Goal: Task Accomplishment & Management: Use online tool/utility

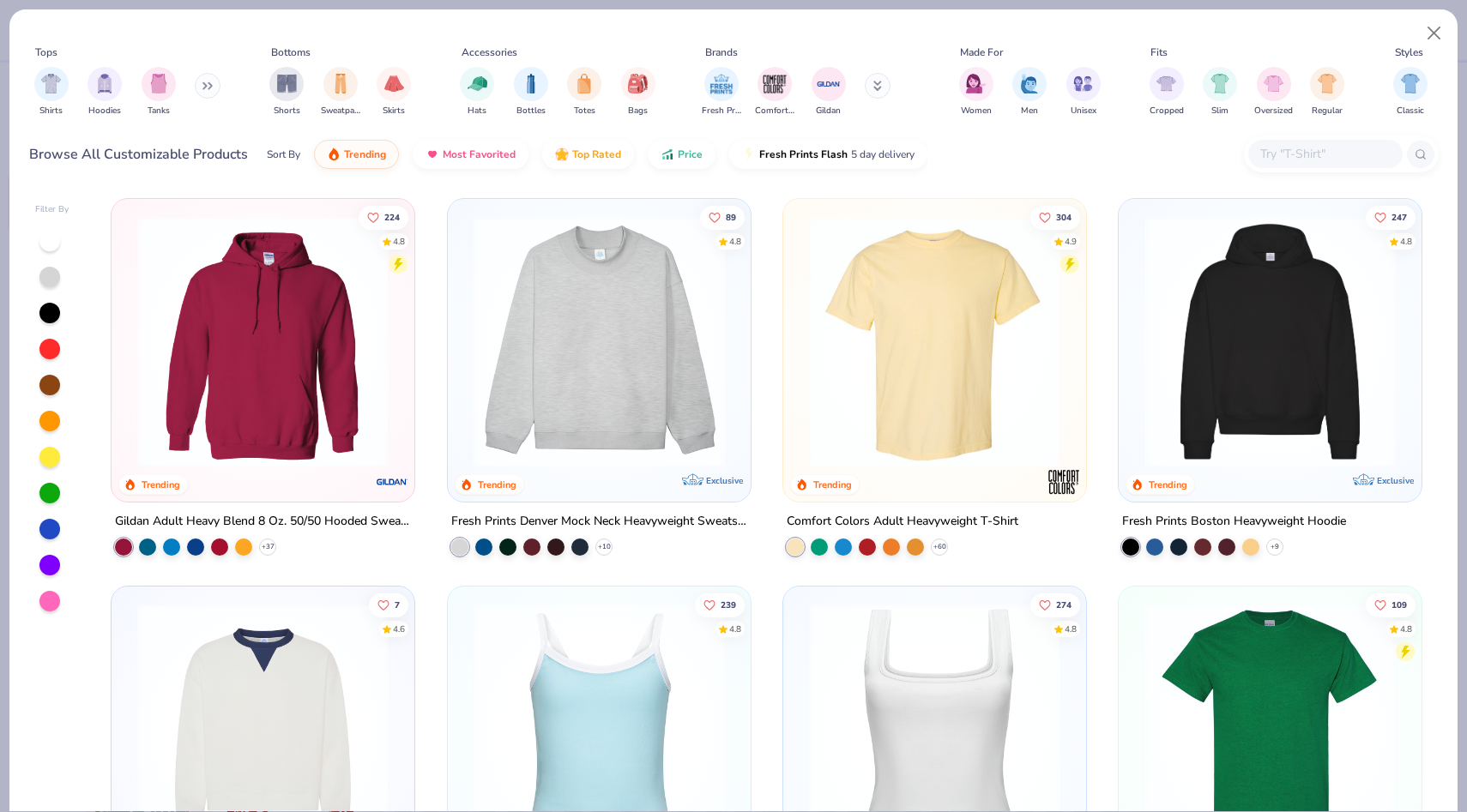
click at [669, 336] on div at bounding box center [330, 341] width 807 height 252
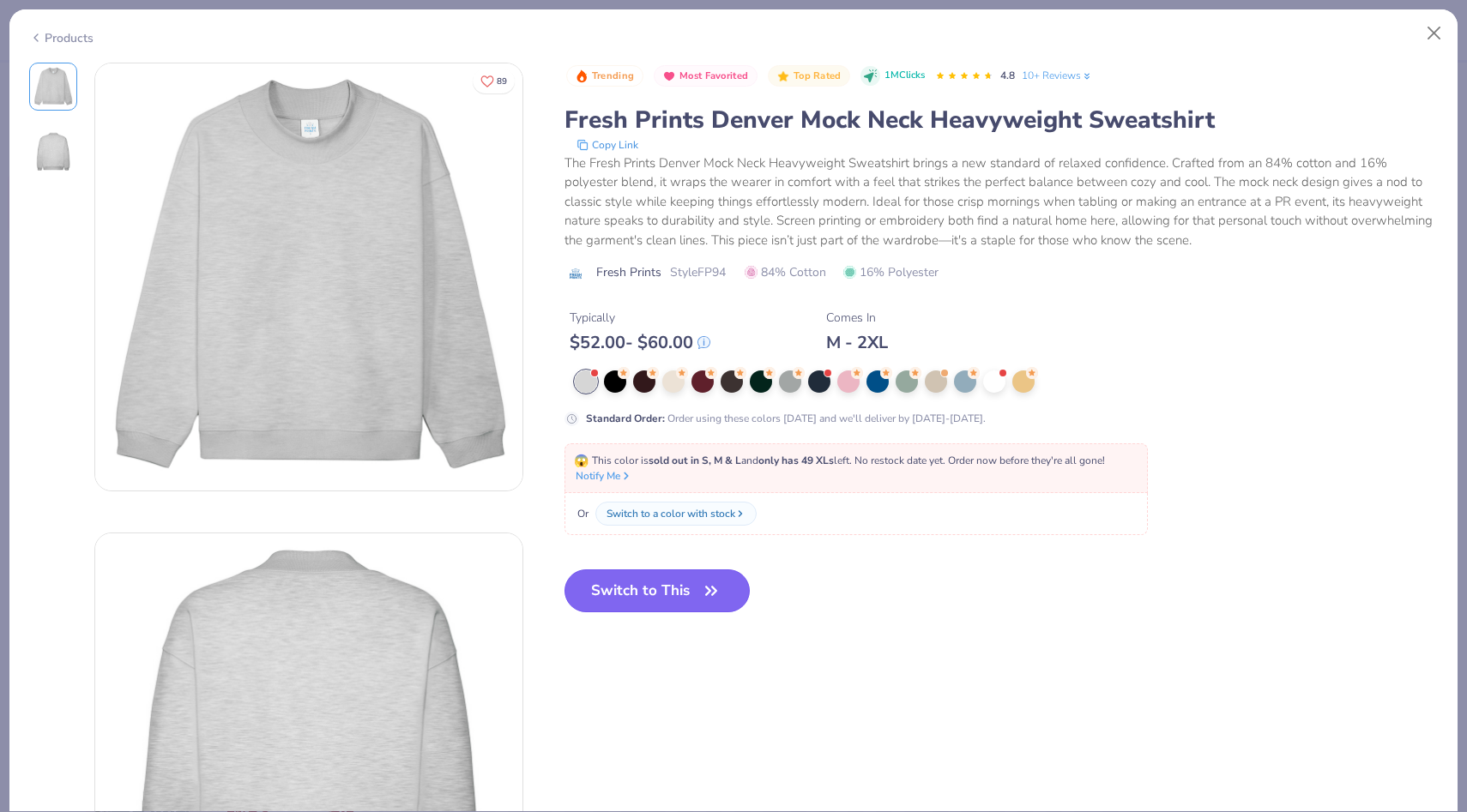
click at [622, 597] on button "Switch to This" at bounding box center [658, 590] width 186 height 42
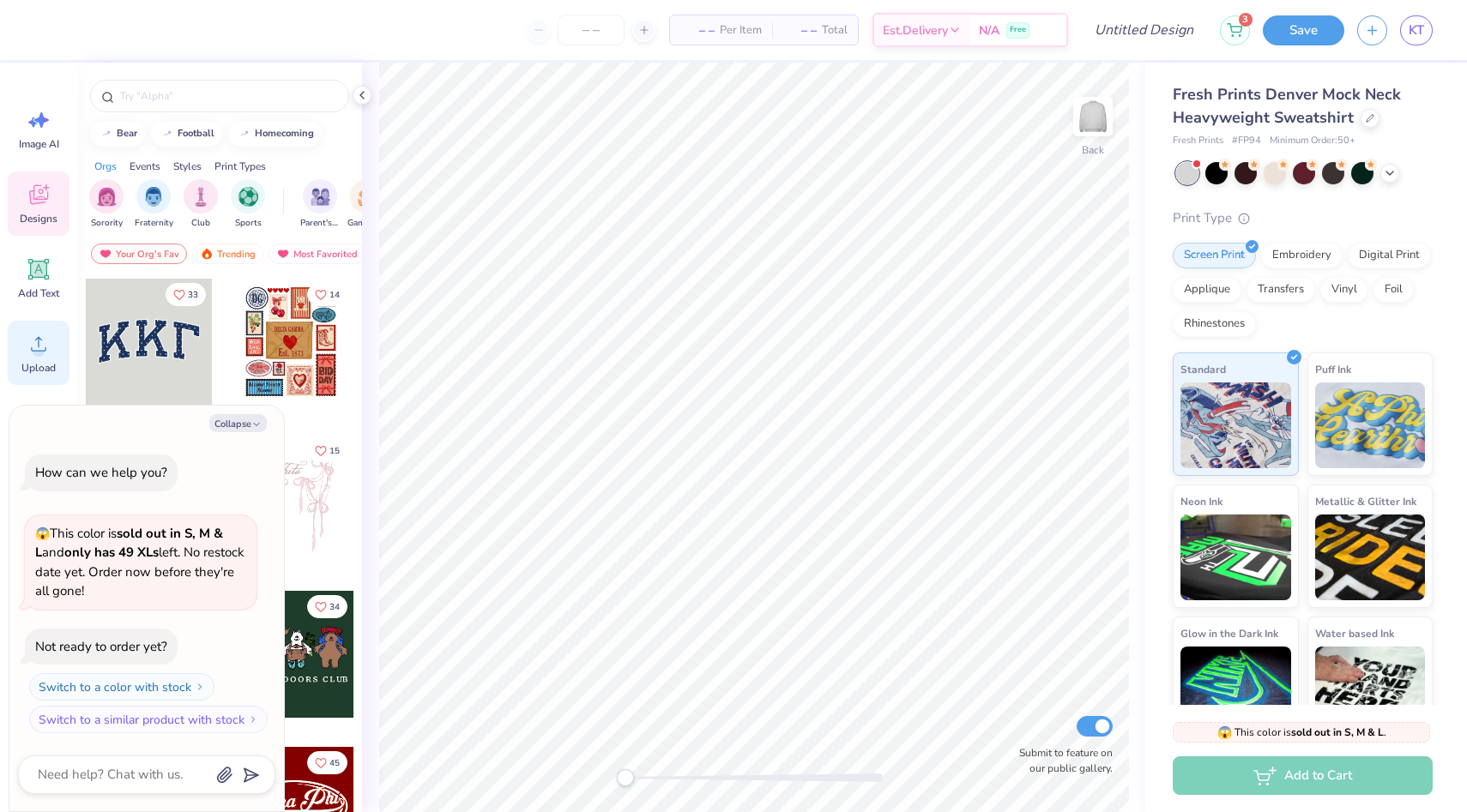
click at [29, 342] on icon at bounding box center [38, 343] width 25 height 25
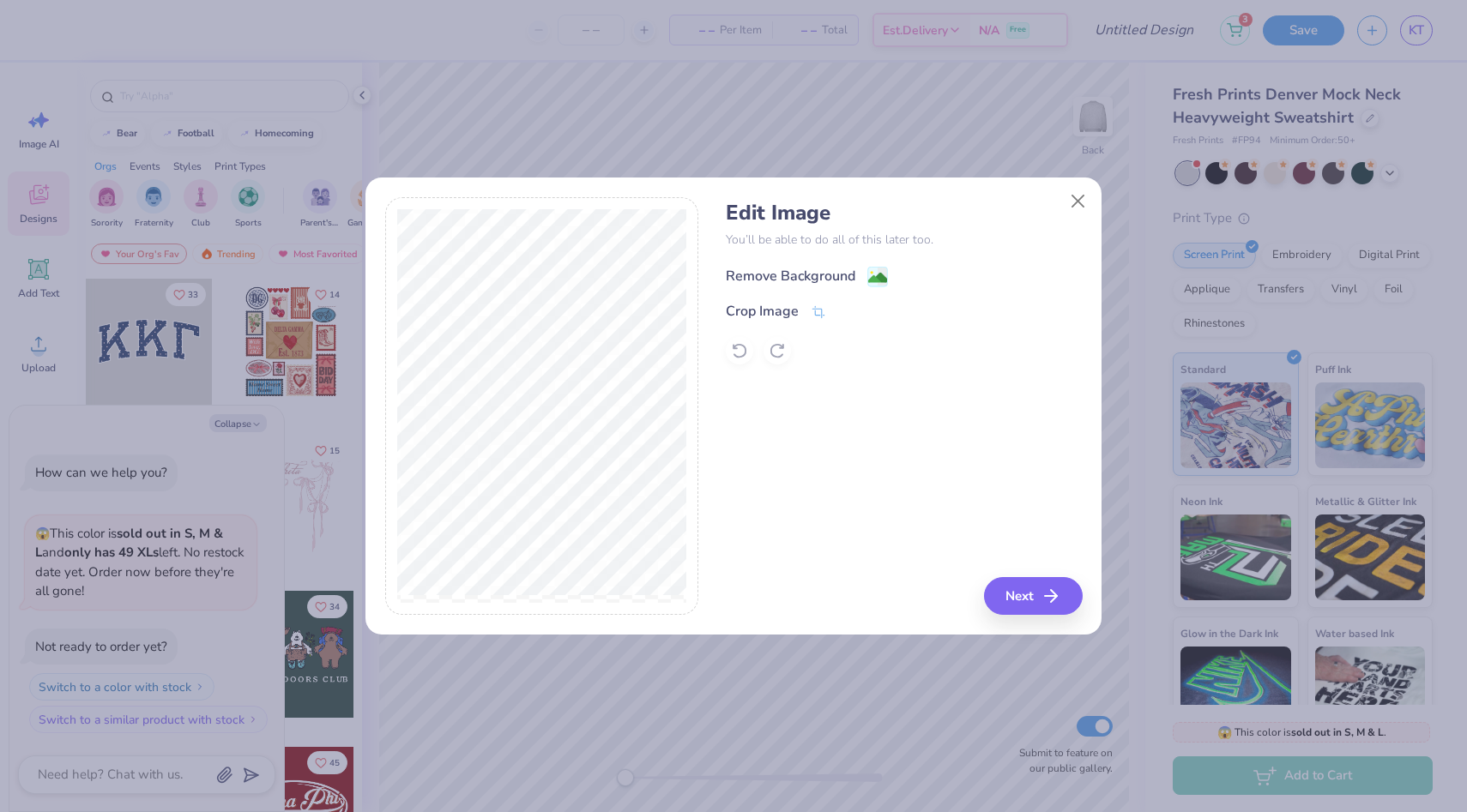
click at [788, 271] on div "Remove Background" at bounding box center [791, 276] width 129 height 21
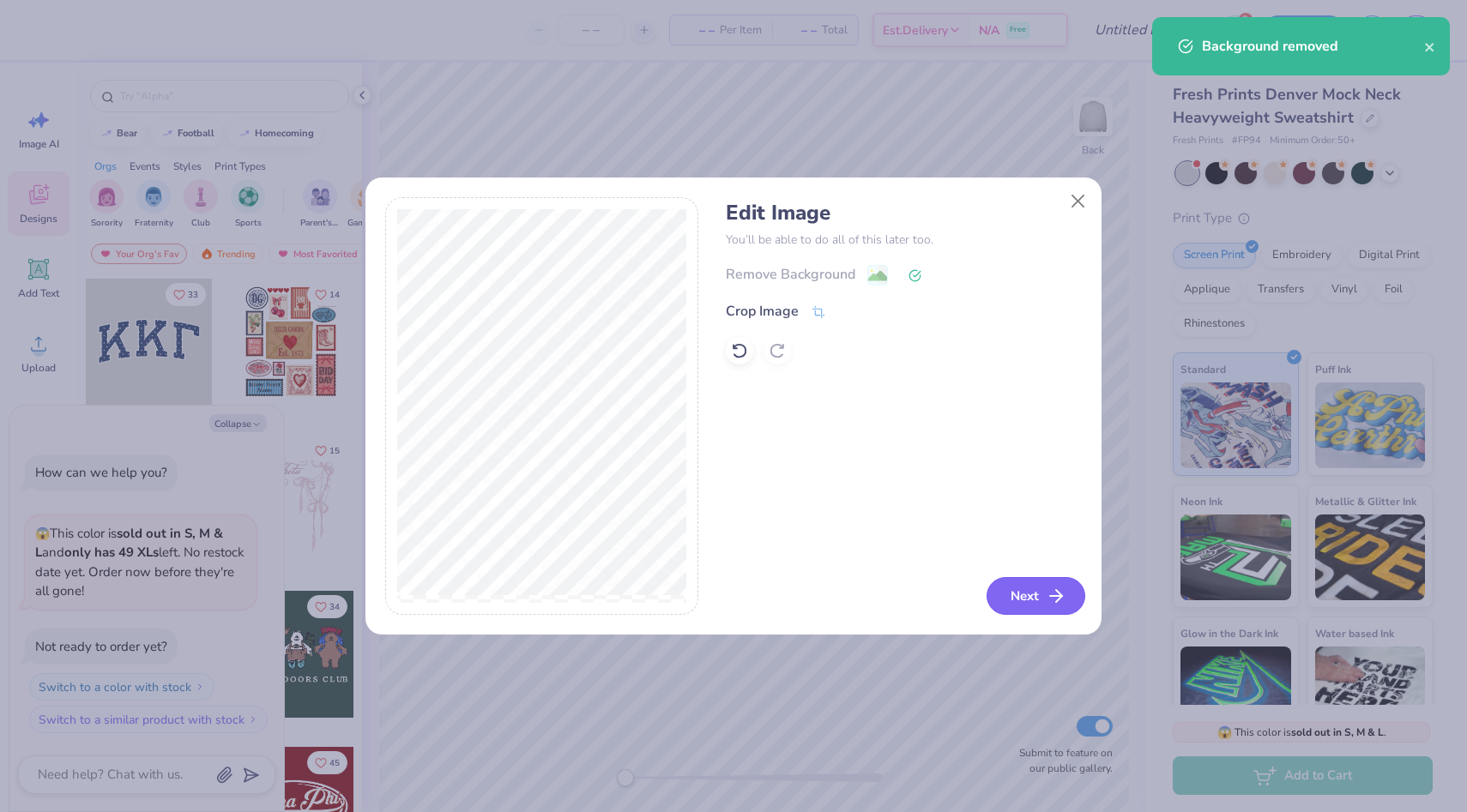
click at [1001, 588] on button "Next" at bounding box center [1036, 596] width 99 height 38
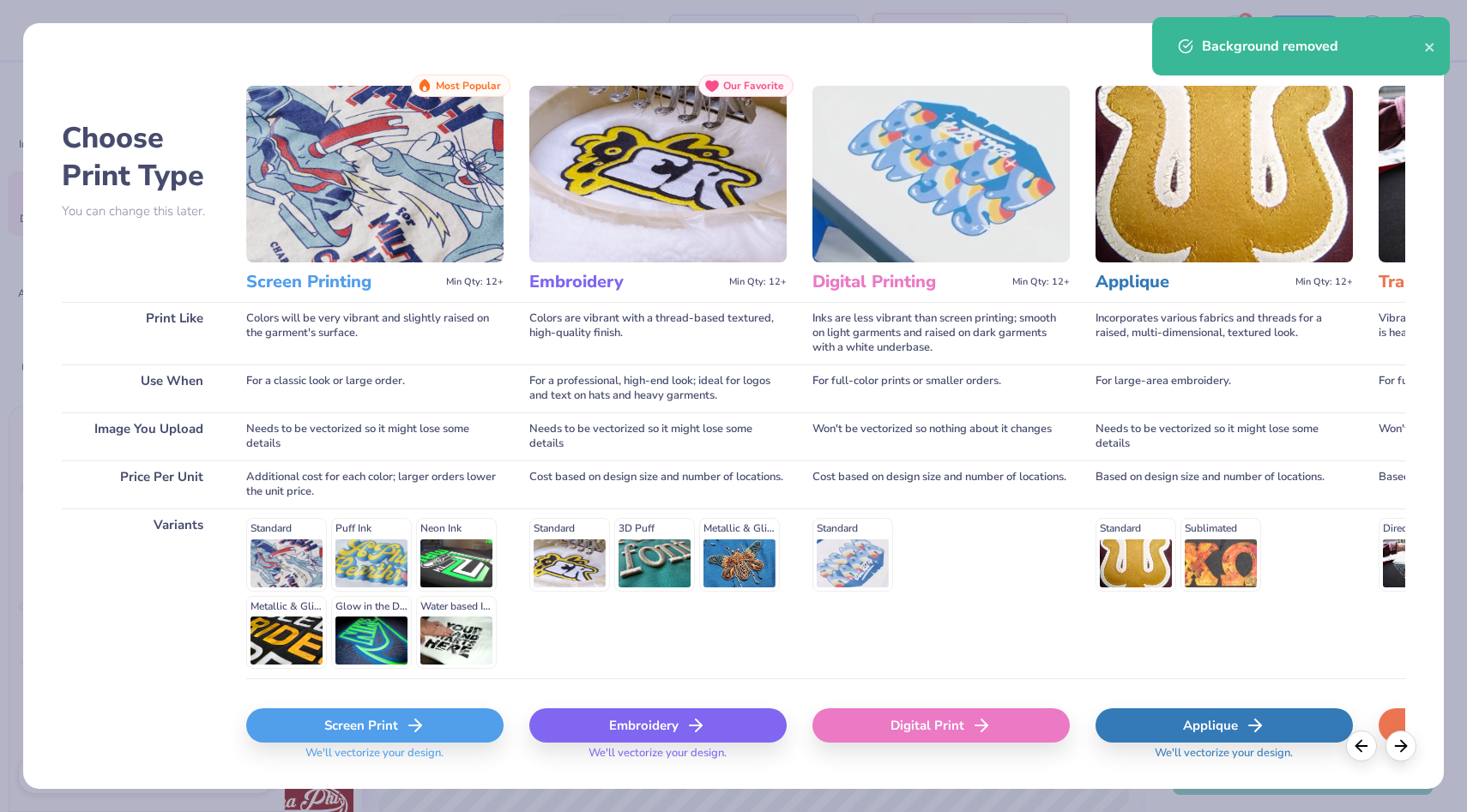
click at [481, 728] on div "Screen Print" at bounding box center [375, 725] width 258 height 34
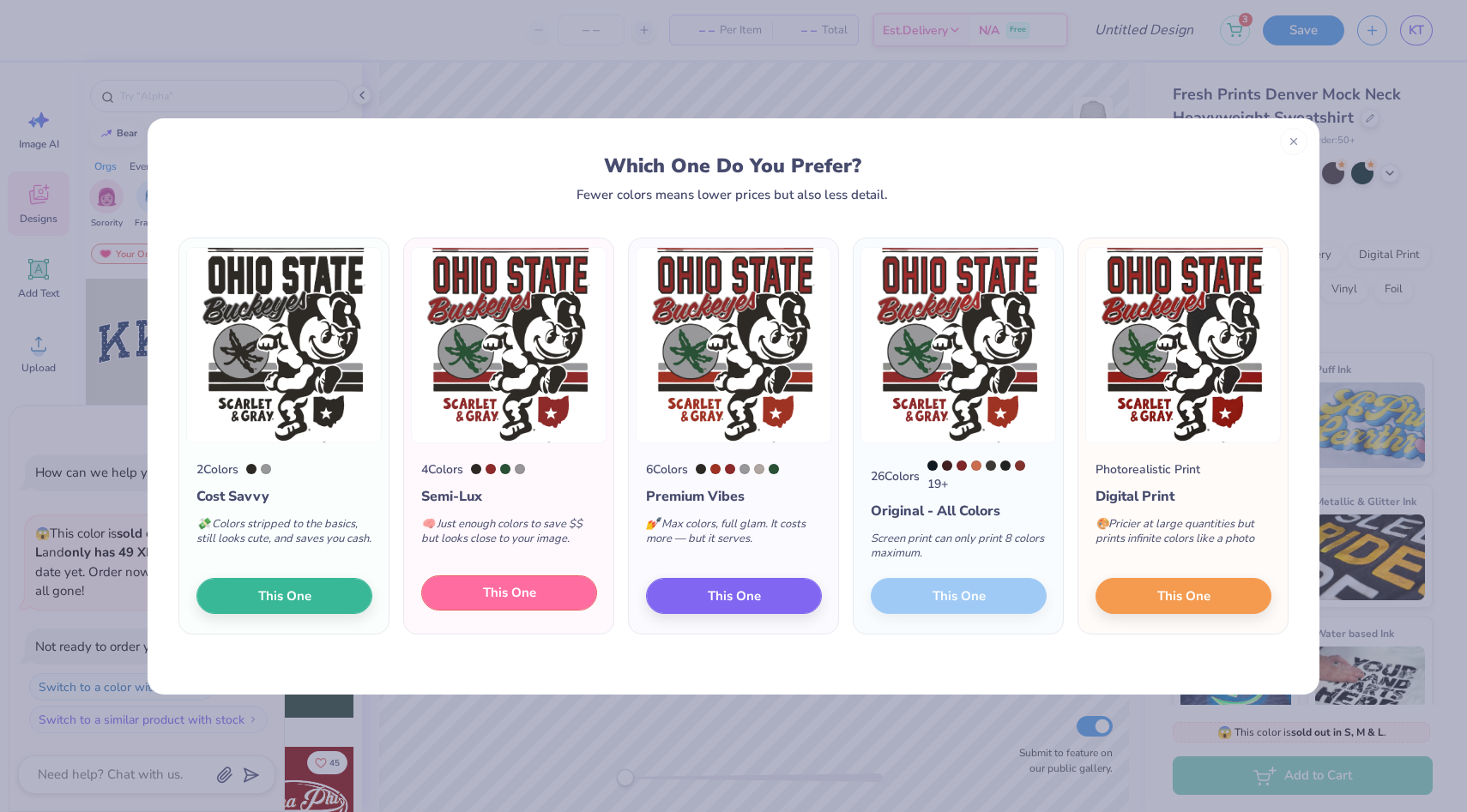
click at [562, 586] on button "This One" at bounding box center [509, 593] width 175 height 36
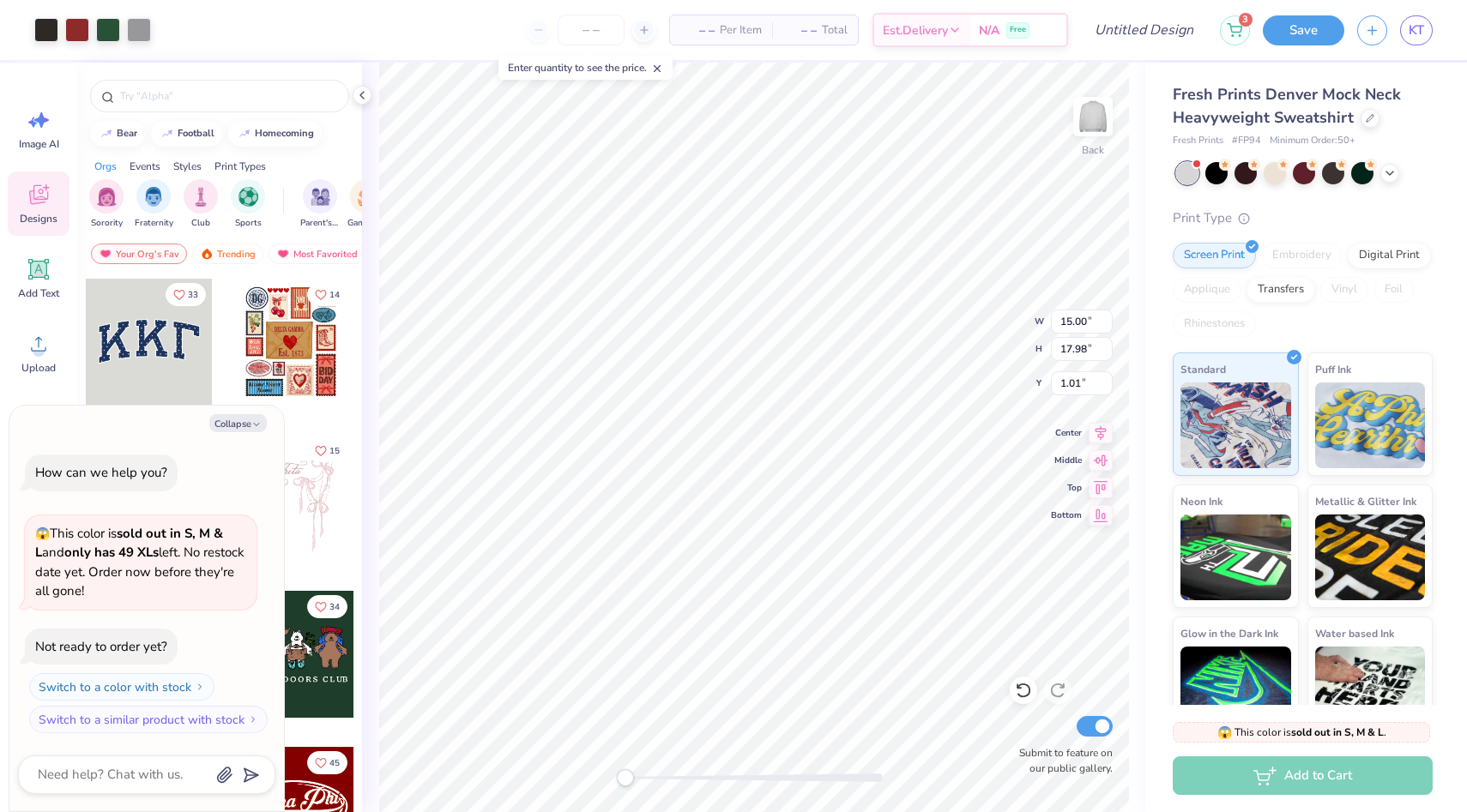
type textarea "x"
type input "10.62"
type input "12.73"
type textarea "x"
type input "13.36"
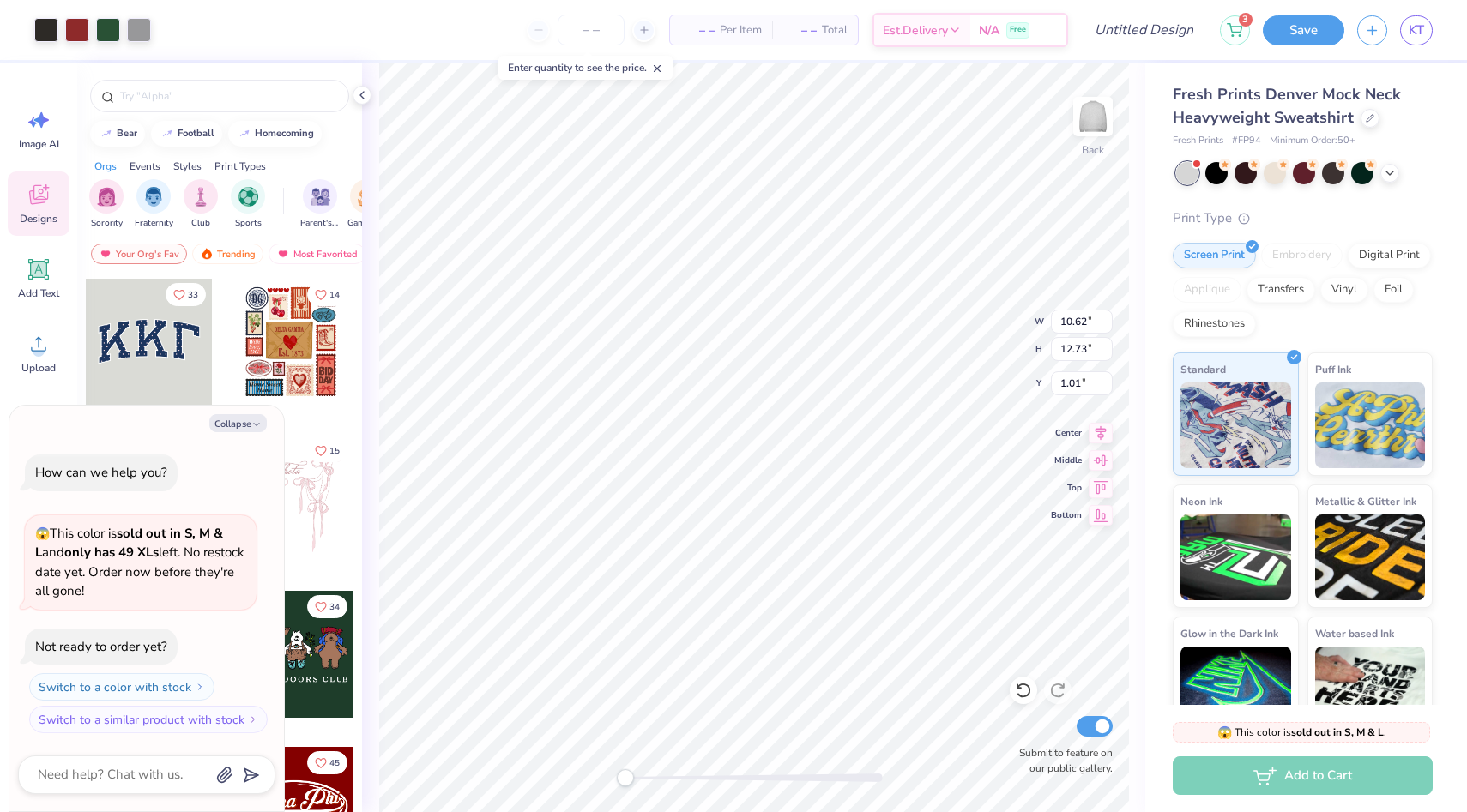
type input "16.01"
type input "3.30"
type textarea "x"
click at [578, 44] on input "number" at bounding box center [591, 29] width 67 height 31
type input "1"
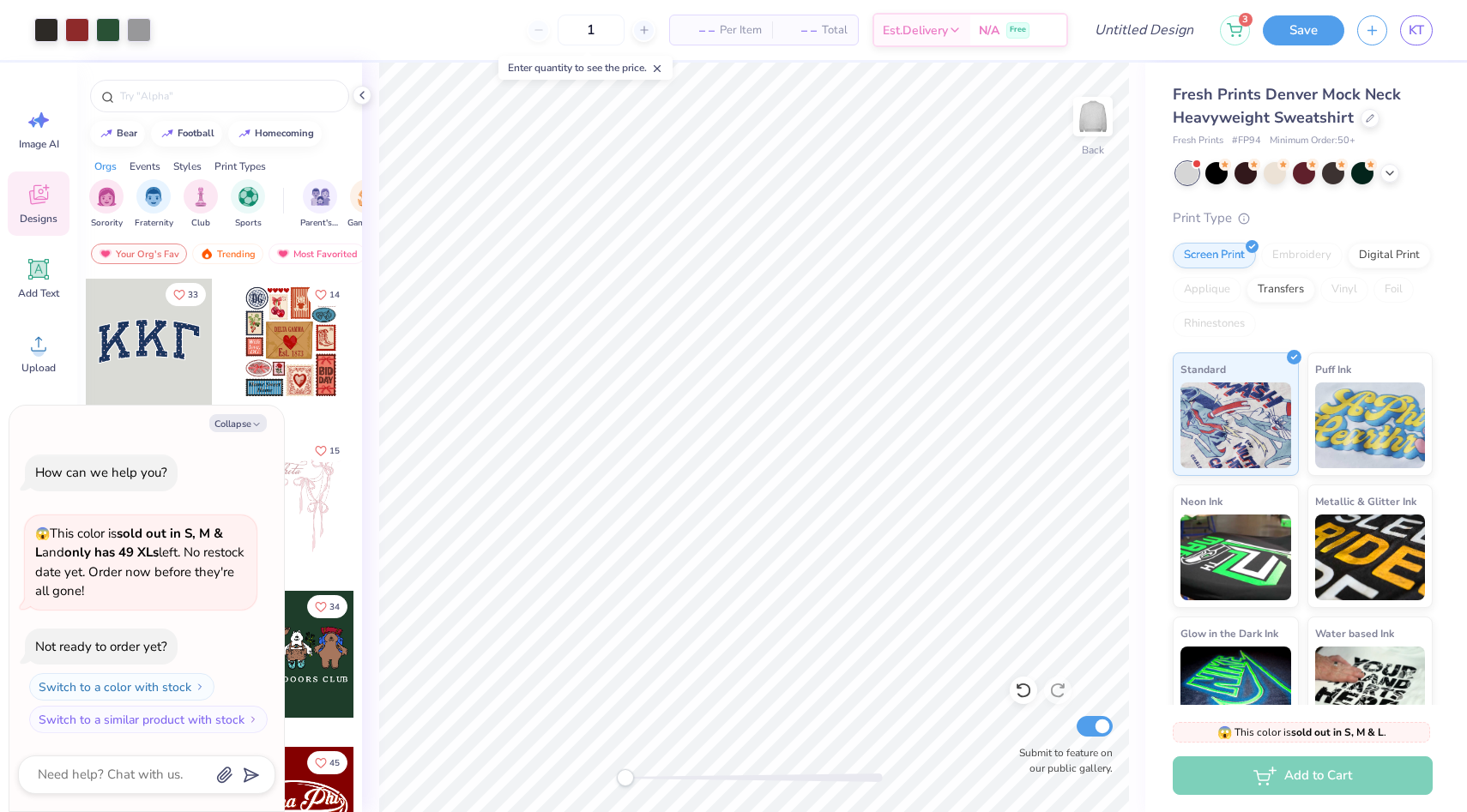
type textarea "x"
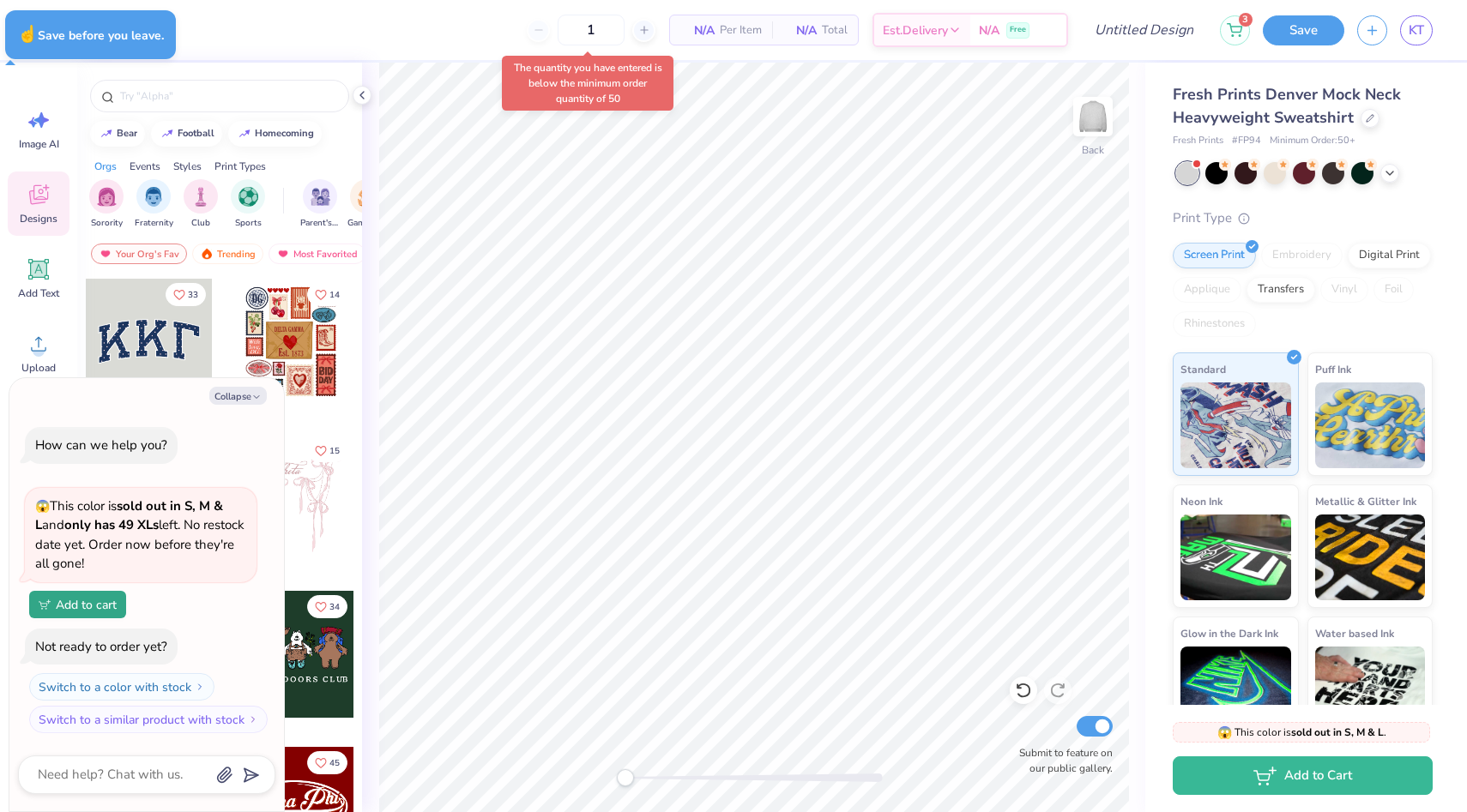
type input "50"
type textarea "x"
